Goal: Find specific page/section: Find specific page/section

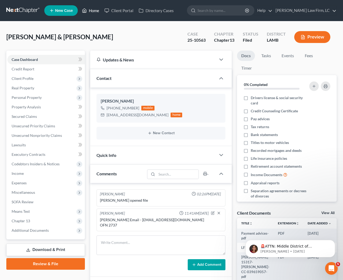
click at [94, 11] on link "Home" at bounding box center [90, 10] width 22 height 9
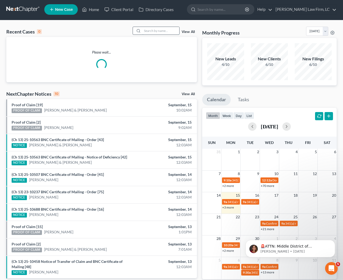
click at [162, 31] on input "search" at bounding box center [160, 31] width 37 height 8
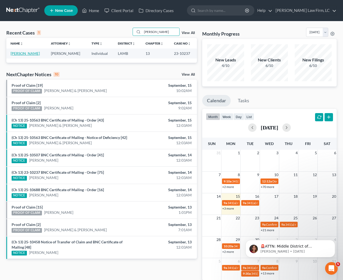
type input "[PERSON_NAME]"
click at [15, 52] on link "[PERSON_NAME]" at bounding box center [25, 53] width 29 height 4
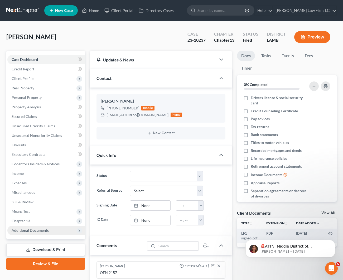
click at [52, 231] on span "Additional Documents" at bounding box center [45, 229] width 77 height 9
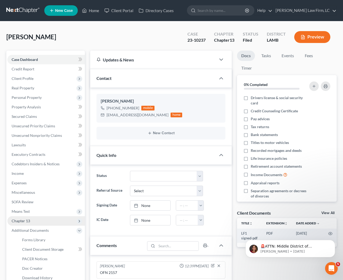
click at [37, 218] on span "Chapter 13" at bounding box center [45, 220] width 77 height 9
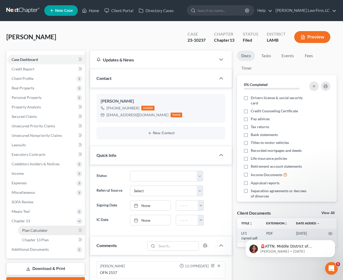
click at [40, 233] on link "Plan Calculator" at bounding box center [51, 229] width 67 height 9
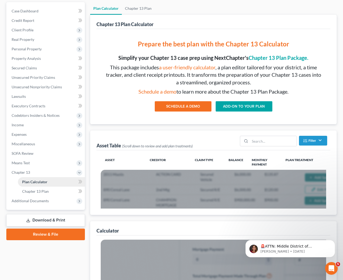
scroll to position [44, 0]
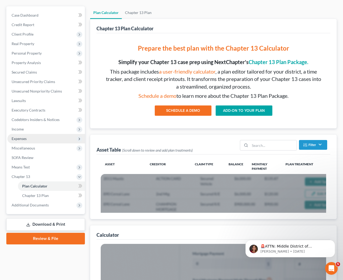
click at [31, 142] on span "Expenses" at bounding box center [45, 138] width 77 height 9
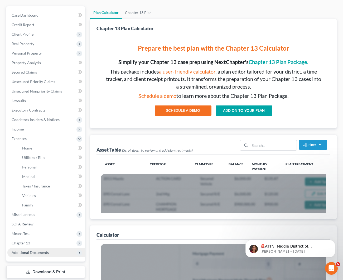
click at [40, 252] on span "Additional Documents" at bounding box center [30, 252] width 37 height 4
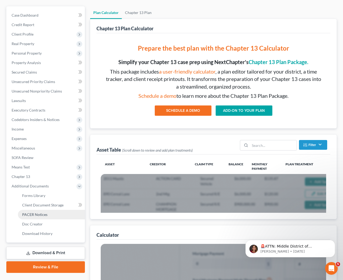
click at [45, 215] on span "PACER Notices" at bounding box center [34, 214] width 25 height 4
